Goal: Obtain resource: Obtain resource

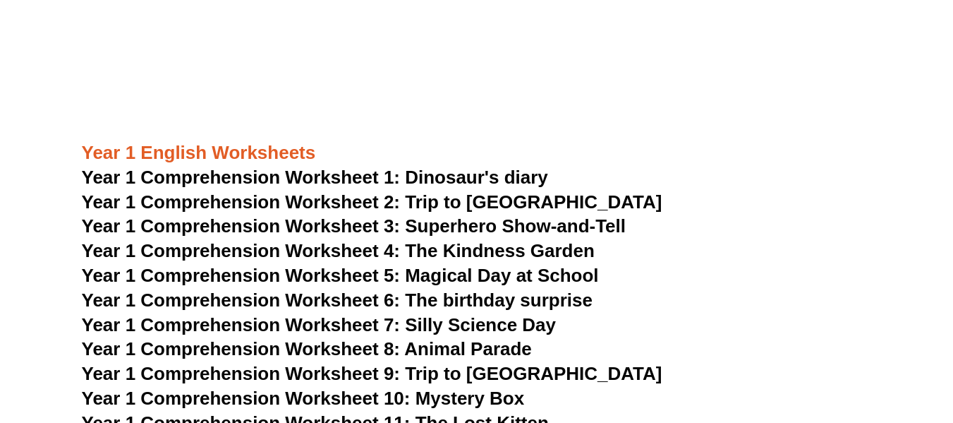
scroll to position [1623, 0]
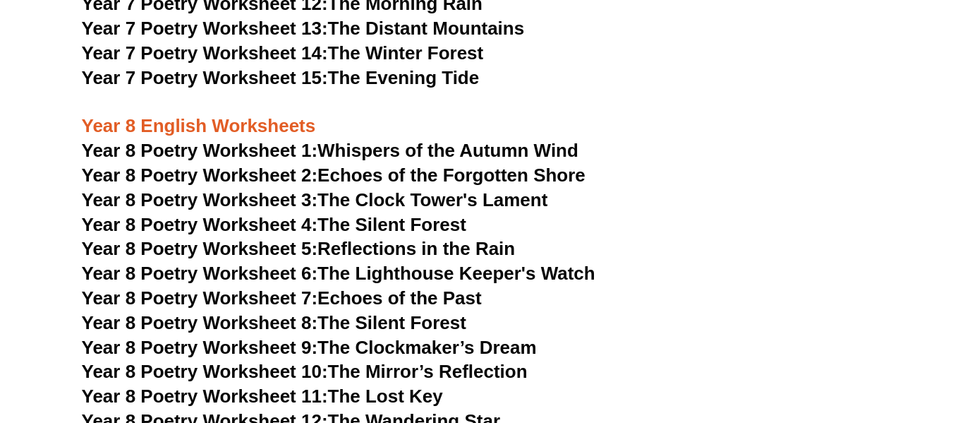
scroll to position [9060, 0]
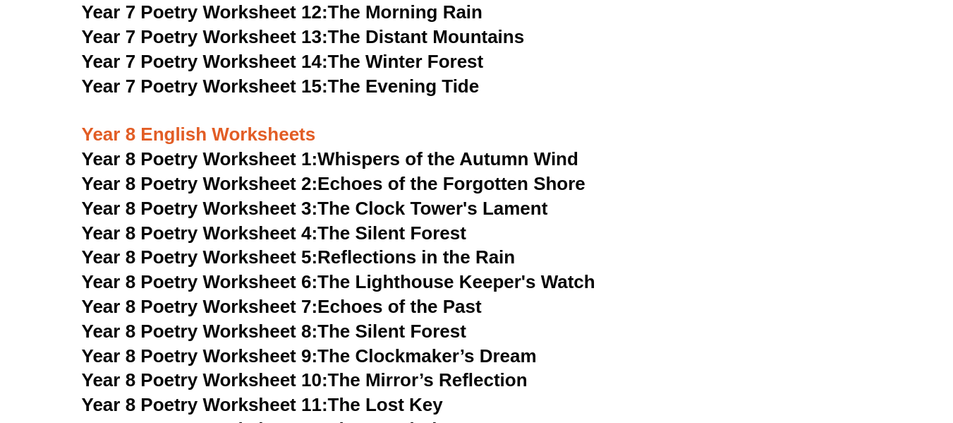
click at [372, 148] on link "Year 8 Poetry Worksheet 1: Whispers of the Autumn Wind" at bounding box center [330, 158] width 497 height 21
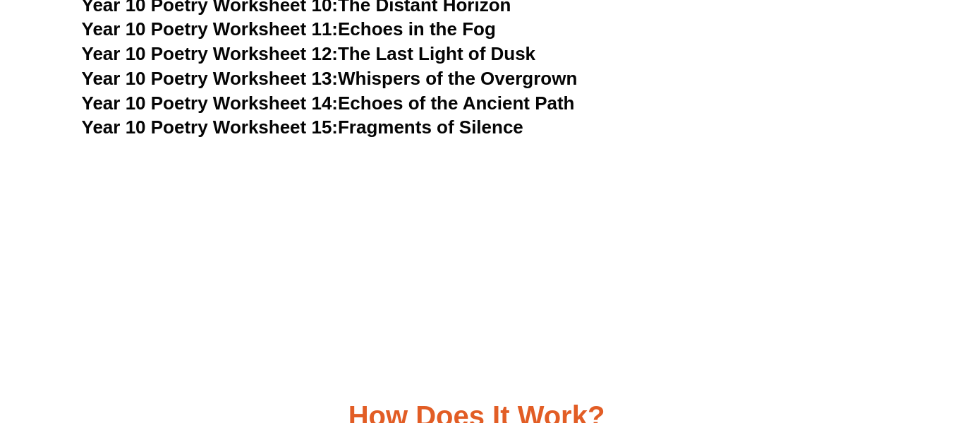
scroll to position [10269, 0]
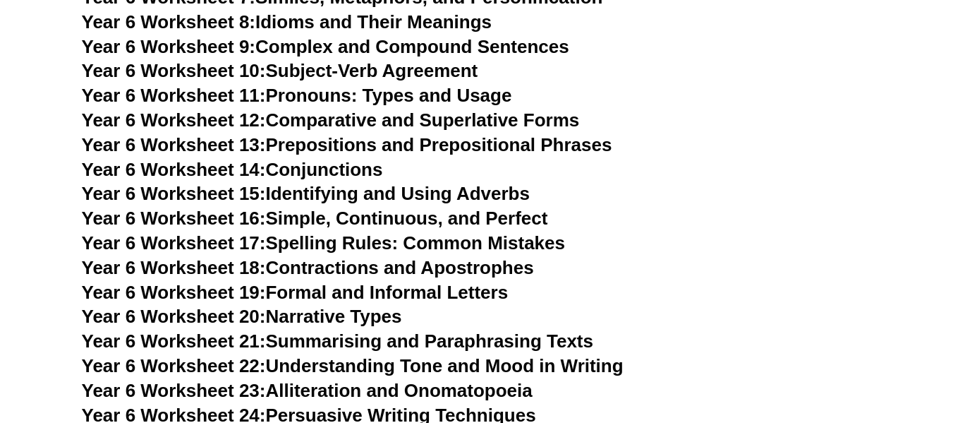
scroll to position [8318, 0]
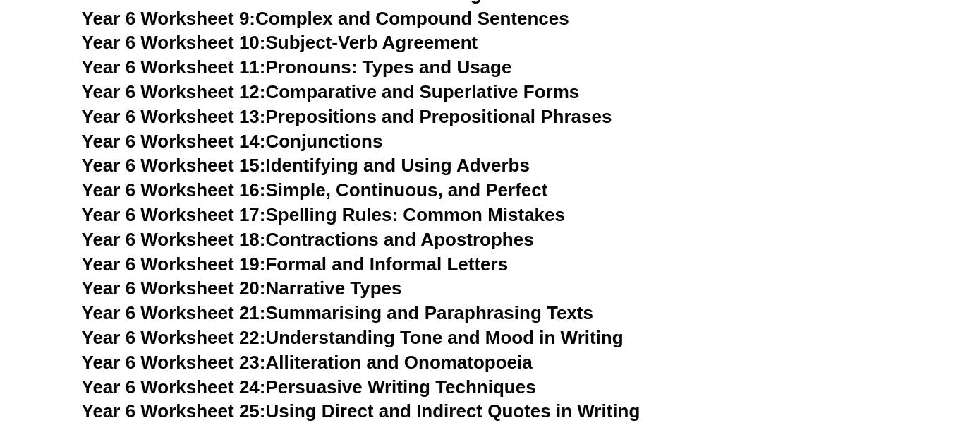
click at [319, 229] on link "Year 6 Worksheet 18: Contractions and Apostrophes" at bounding box center [308, 239] width 452 height 21
